Goal: Information Seeking & Learning: Learn about a topic

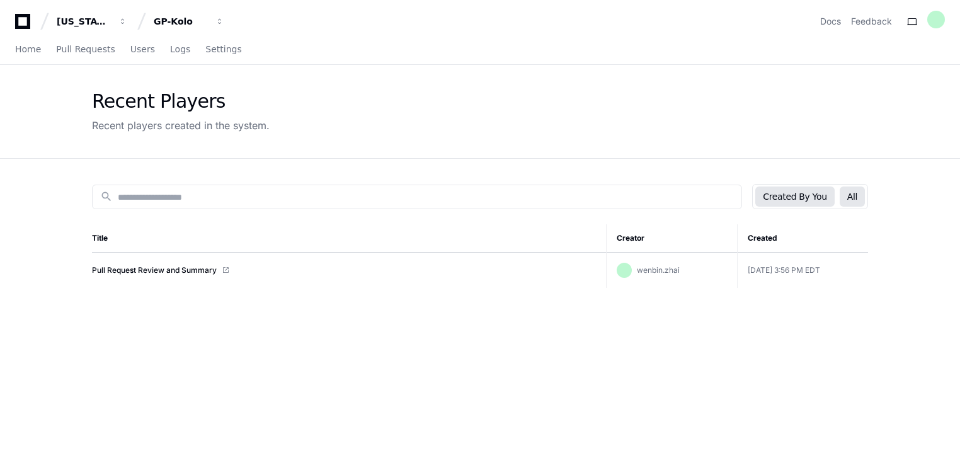
click at [854, 198] on button "All" at bounding box center [852, 196] width 25 height 20
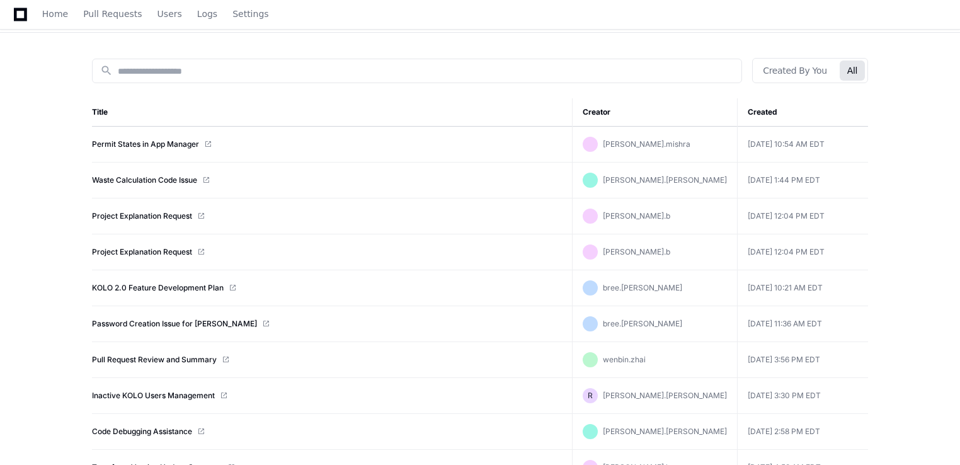
scroll to position [63, 0]
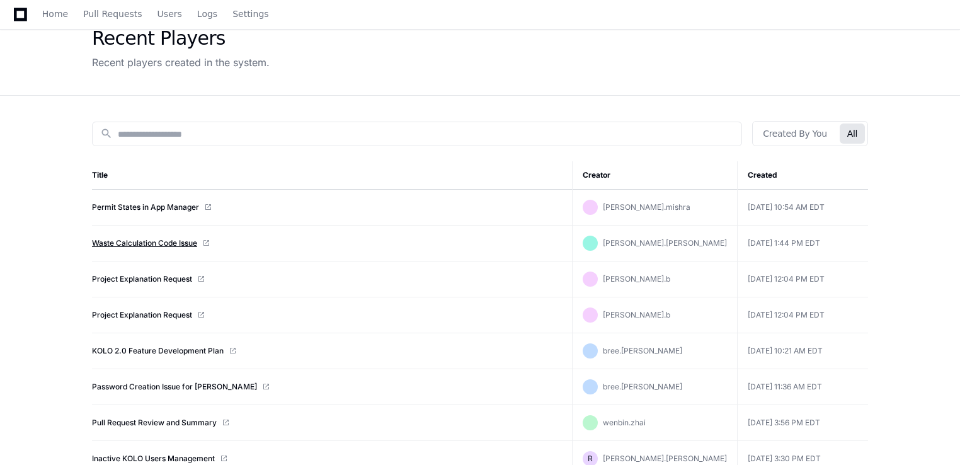
click at [161, 242] on link "Waste Calculation Code Issue" at bounding box center [144, 243] width 105 height 10
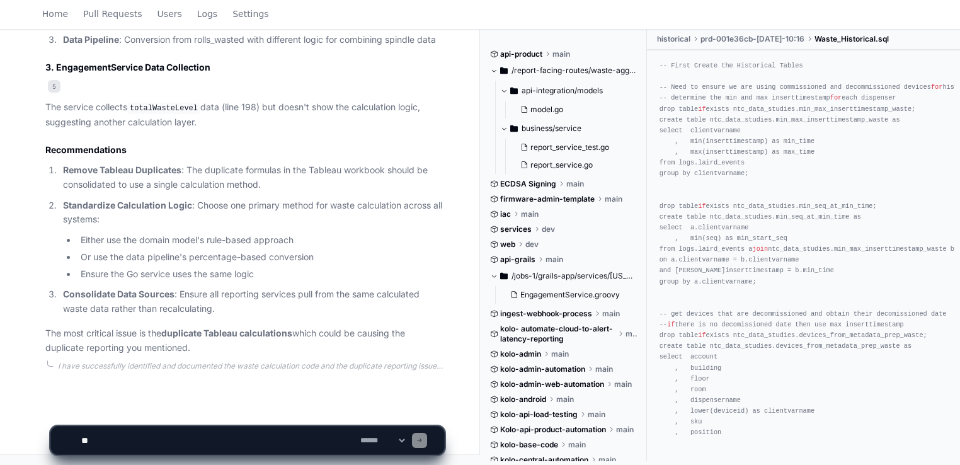
scroll to position [2028, 0]
click at [76, 349] on p "The most critical issue is the duplicate Tableau calculations which could be ca…" at bounding box center [244, 340] width 399 height 29
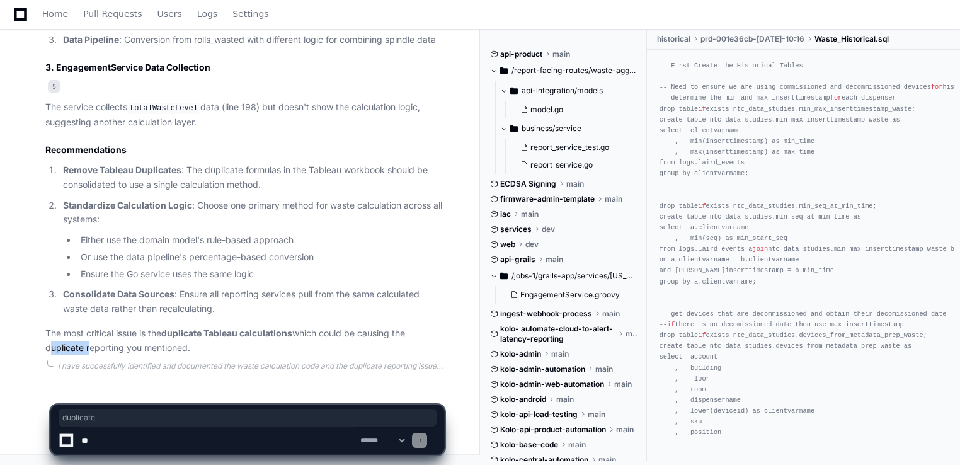
click at [76, 349] on p "The most critical issue is the duplicate Tableau calculations which could be ca…" at bounding box center [244, 340] width 399 height 29
drag, startPoint x: 76, startPoint y: 349, endPoint x: 77, endPoint y: 336, distance: 13.3
click at [77, 336] on p "The most critical issue is the duplicate Tableau calculations which could be ca…" at bounding box center [244, 340] width 399 height 29
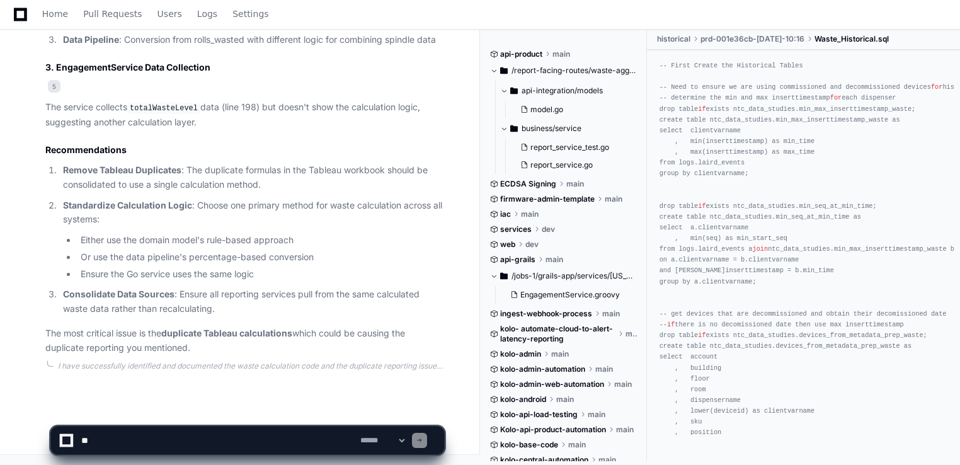
click at [77, 336] on p "The most critical issue is the duplicate Tableau calculations which could be ca…" at bounding box center [244, 340] width 399 height 29
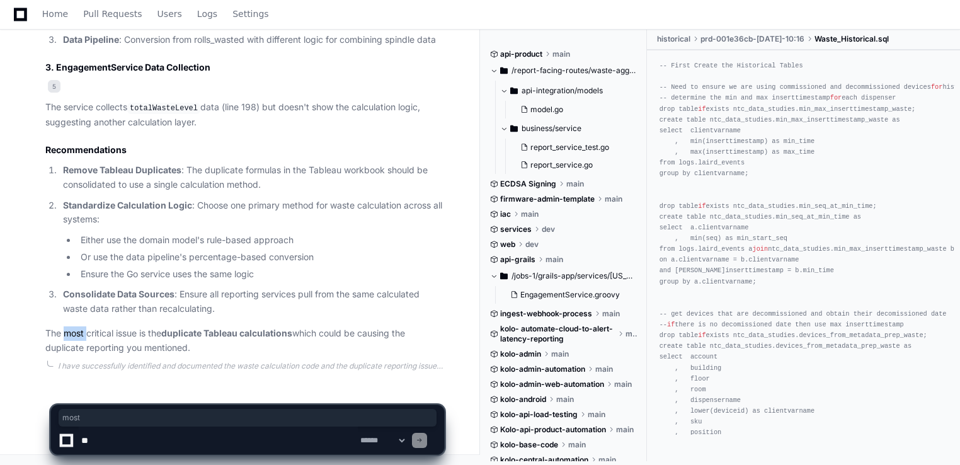
click at [77, 336] on p "The most critical issue is the duplicate Tableau calculations which could be ca…" at bounding box center [244, 340] width 399 height 29
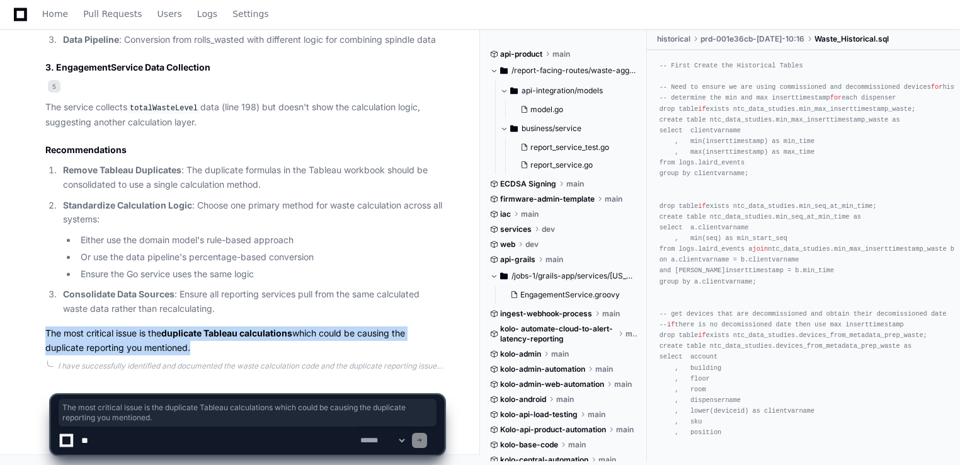
drag, startPoint x: 77, startPoint y: 336, endPoint x: 73, endPoint y: 342, distance: 7.3
click at [73, 342] on p "The most critical issue is the duplicate Tableau calculations which could be ca…" at bounding box center [244, 340] width 399 height 29
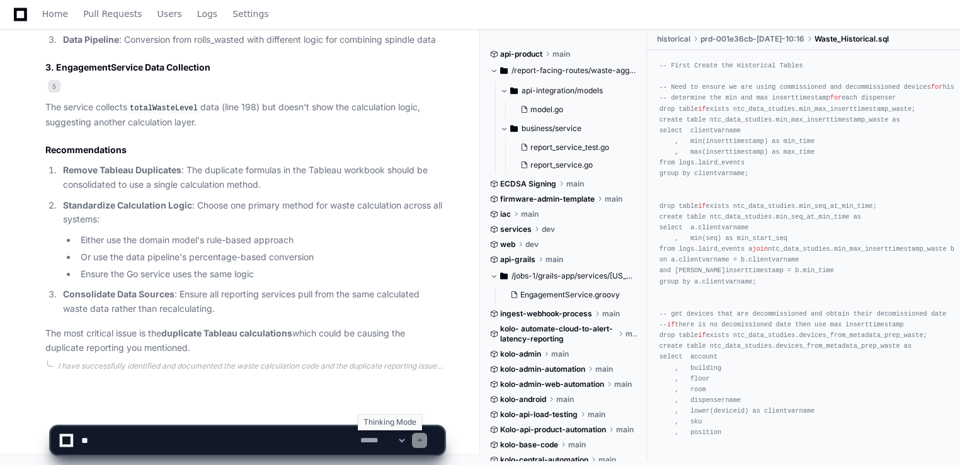
click at [407, 442] on select "**********" at bounding box center [382, 440] width 49 height 9
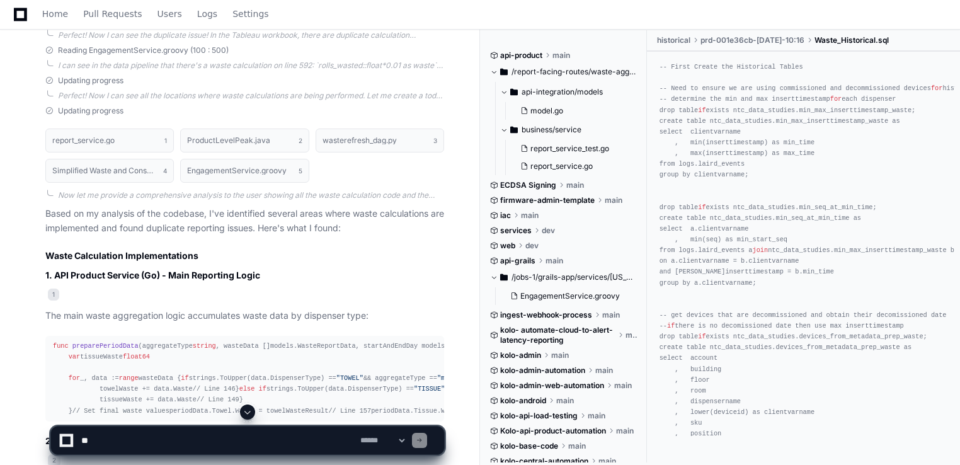
scroll to position [831, 0]
click at [427, 440] on div at bounding box center [419, 440] width 15 height 15
click at [407, 442] on select "**********" at bounding box center [382, 440] width 49 height 9
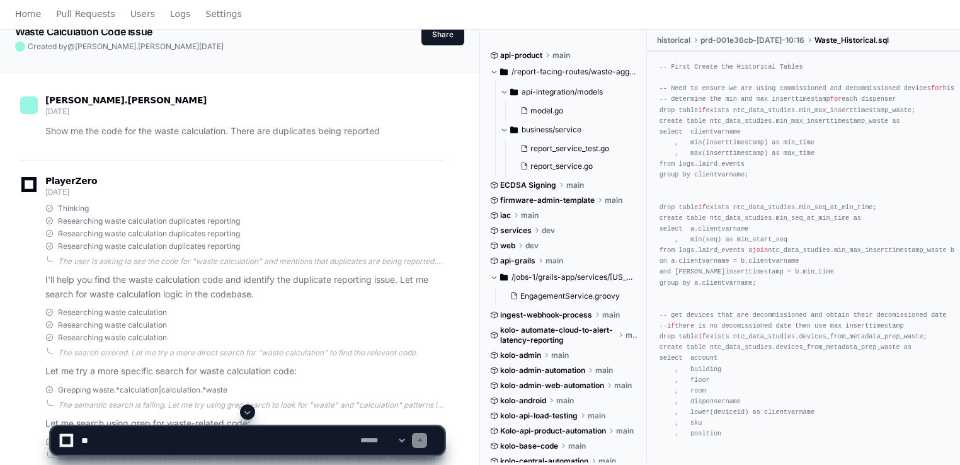
scroll to position [0, 0]
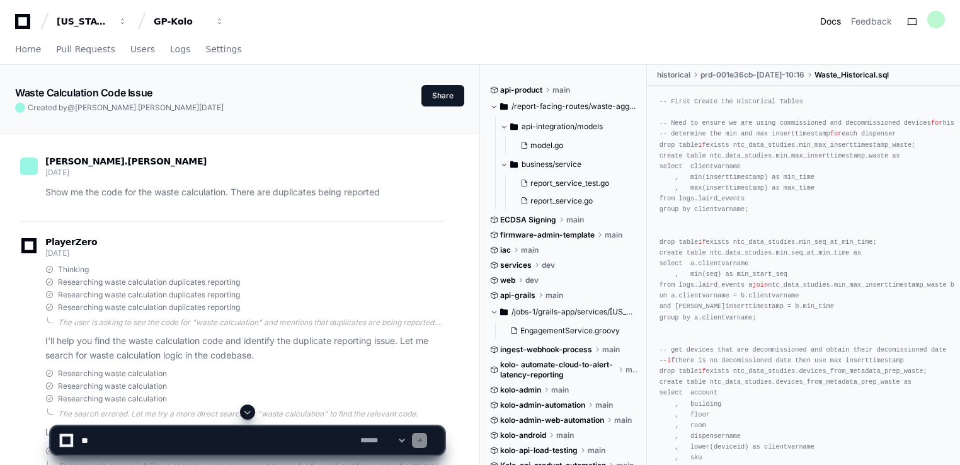
click at [836, 23] on link "Docs" at bounding box center [830, 21] width 21 height 13
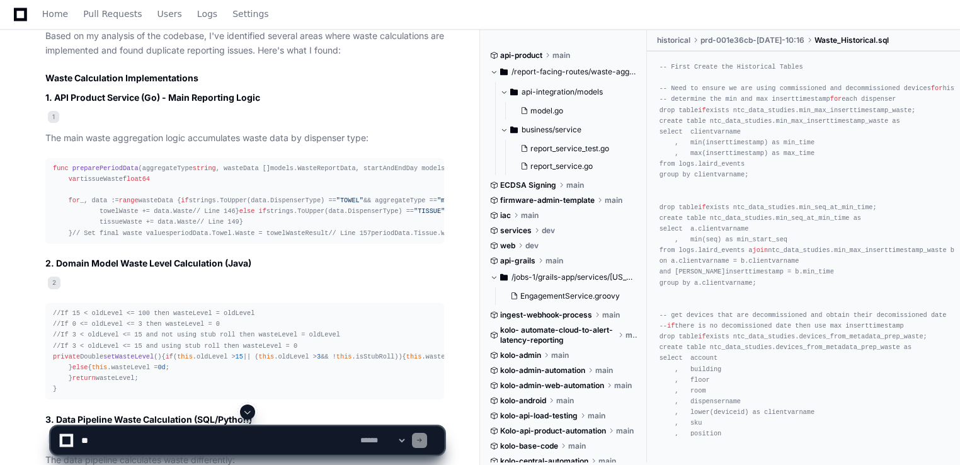
scroll to position [945, 0]
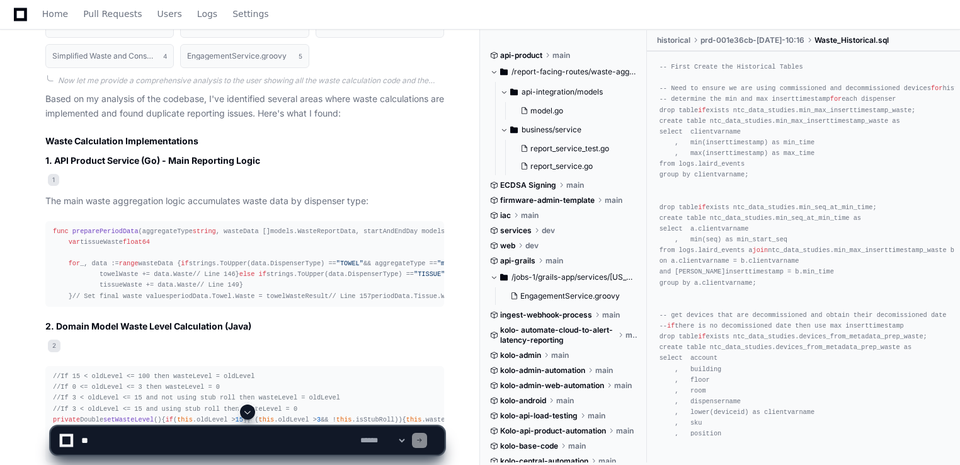
click at [166, 95] on p "Based on my analysis of the codebase, I've identified several areas where waste…" at bounding box center [244, 106] width 399 height 29
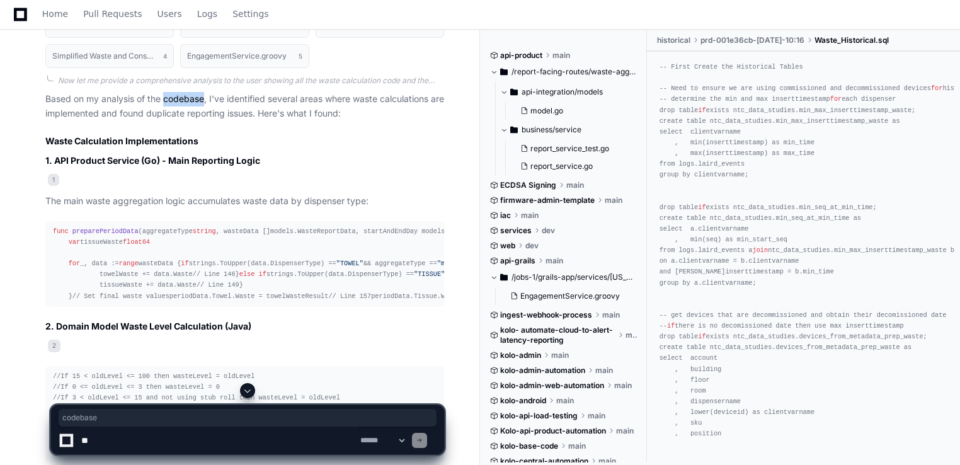
click at [166, 95] on p "Based on my analysis of the codebase, I've identified several areas where waste…" at bounding box center [244, 106] width 399 height 29
drag, startPoint x: 166, startPoint y: 95, endPoint x: 231, endPoint y: 100, distance: 65.7
click at [231, 100] on p "Based on my analysis of the codebase, I've identified several areas where waste…" at bounding box center [244, 106] width 399 height 29
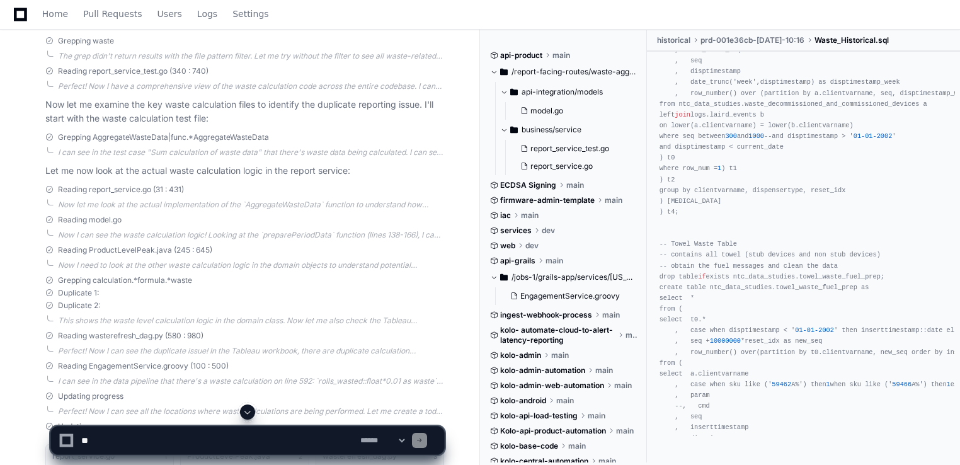
scroll to position [327, 0]
